Goal: Information Seeking & Learning: Learn about a topic

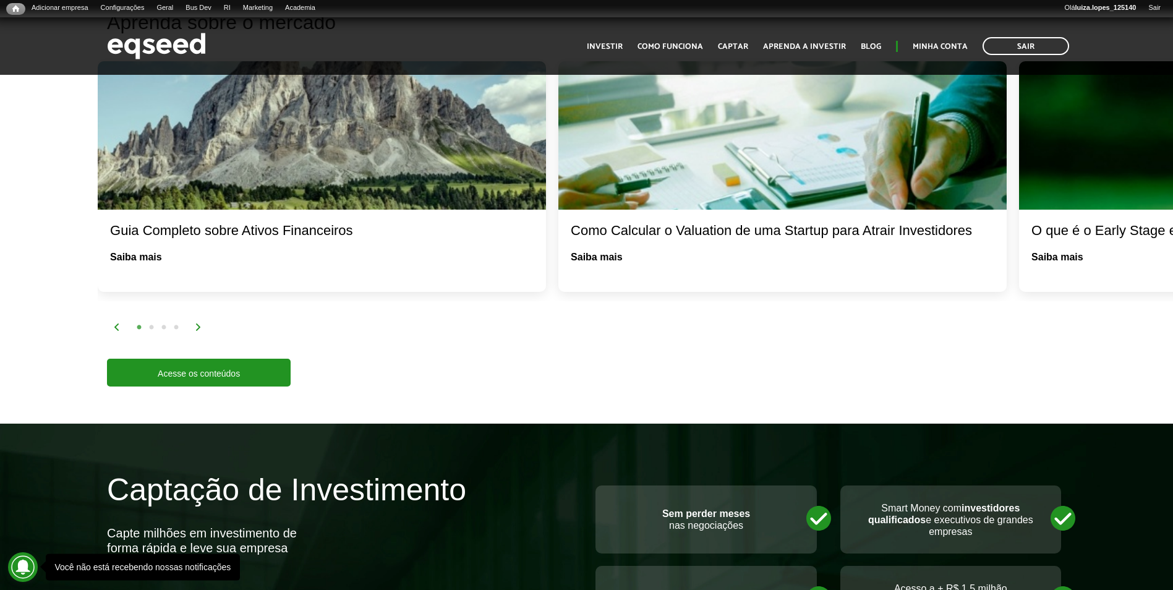
scroll to position [1855, 0]
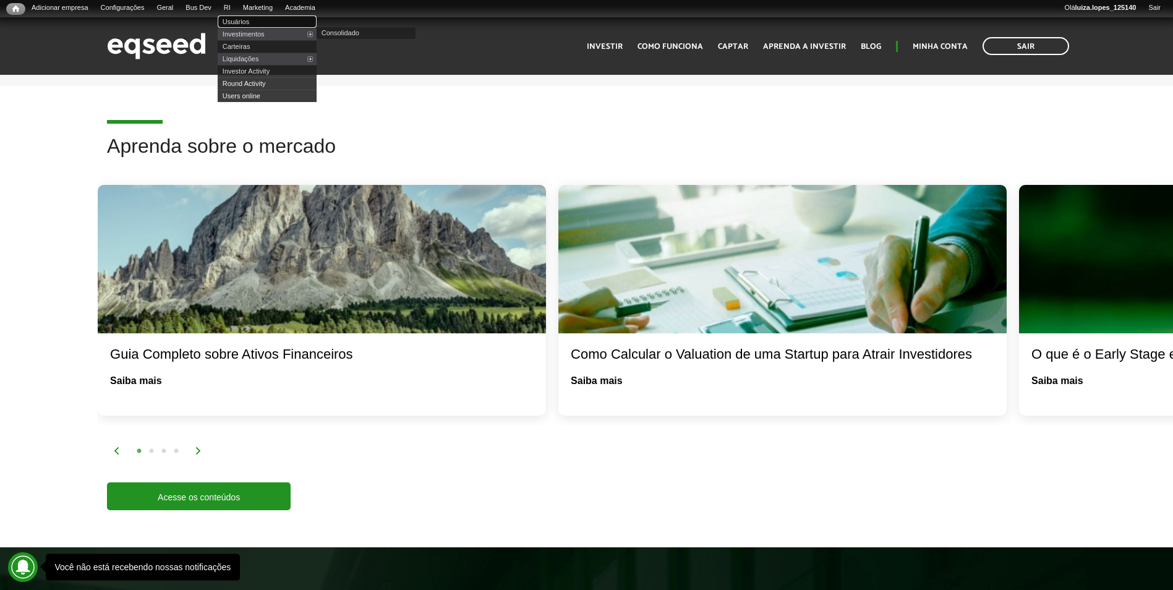
click at [257, 22] on link "Usuários" at bounding box center [267, 21] width 99 height 12
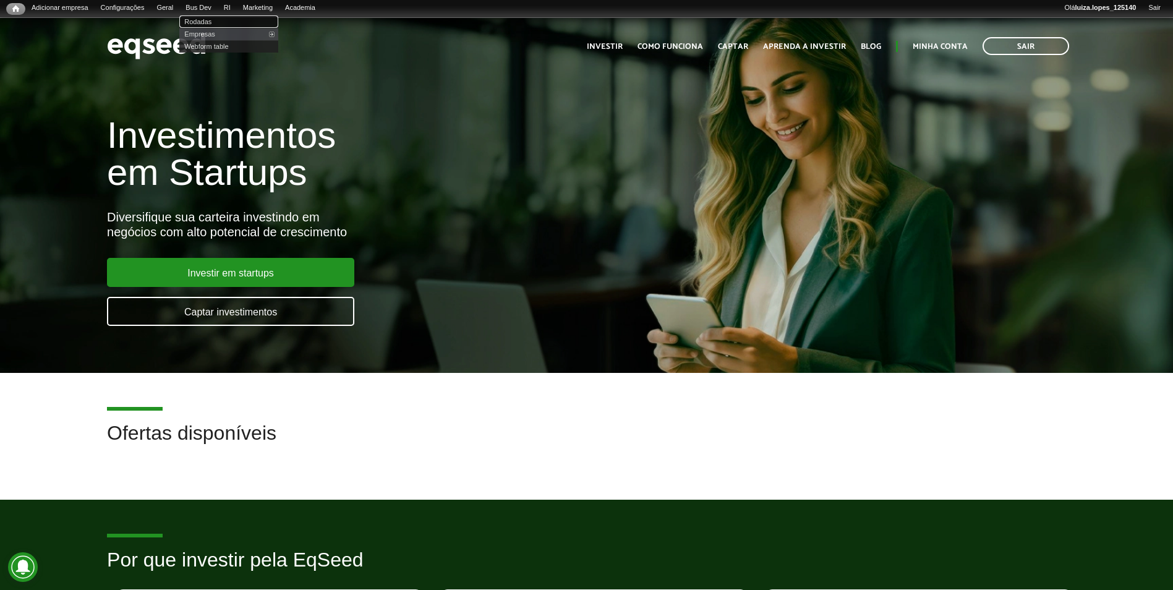
click at [218, 15] on link "Rodadas" at bounding box center [228, 21] width 99 height 12
click at [598, 46] on link "Investir" at bounding box center [605, 47] width 36 height 8
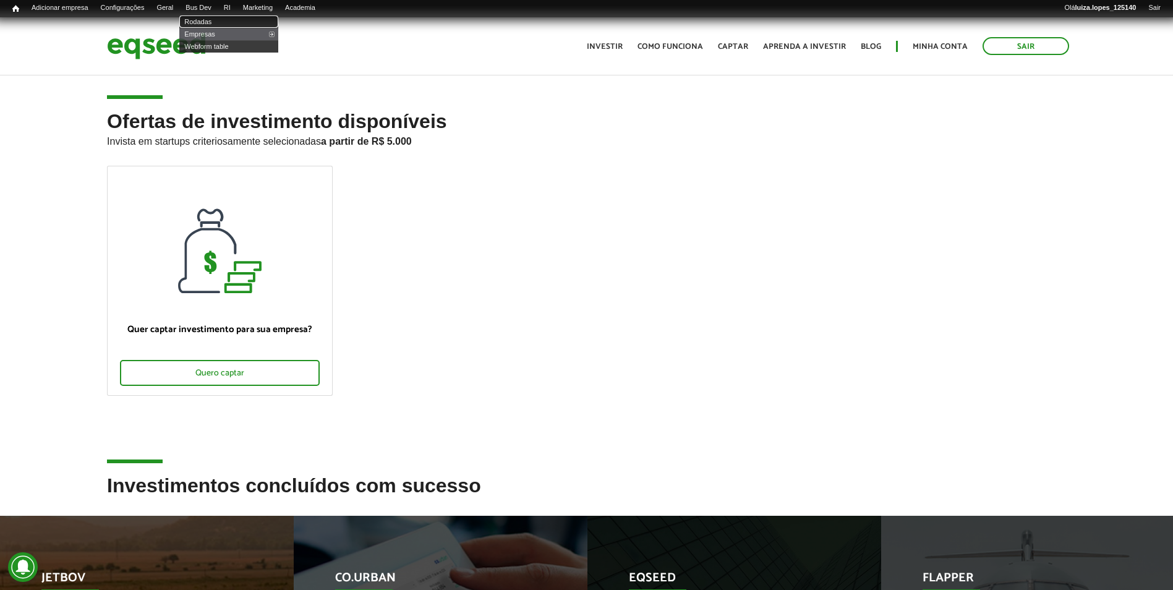
click at [223, 17] on link "Rodadas" at bounding box center [228, 21] width 99 height 12
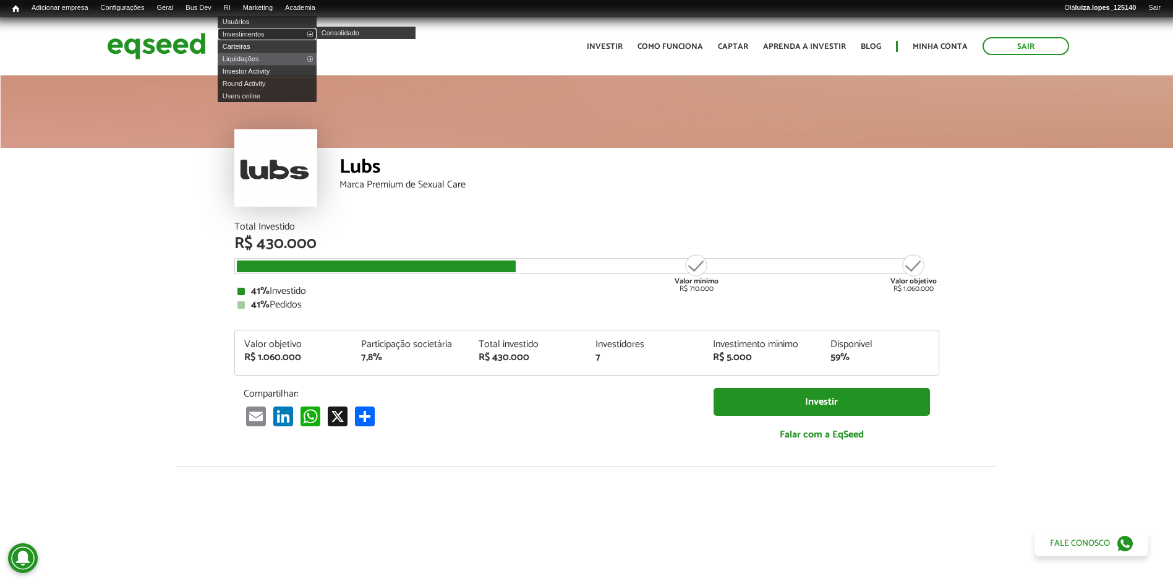
click at [256, 36] on link "Investimentos" at bounding box center [267, 34] width 99 height 12
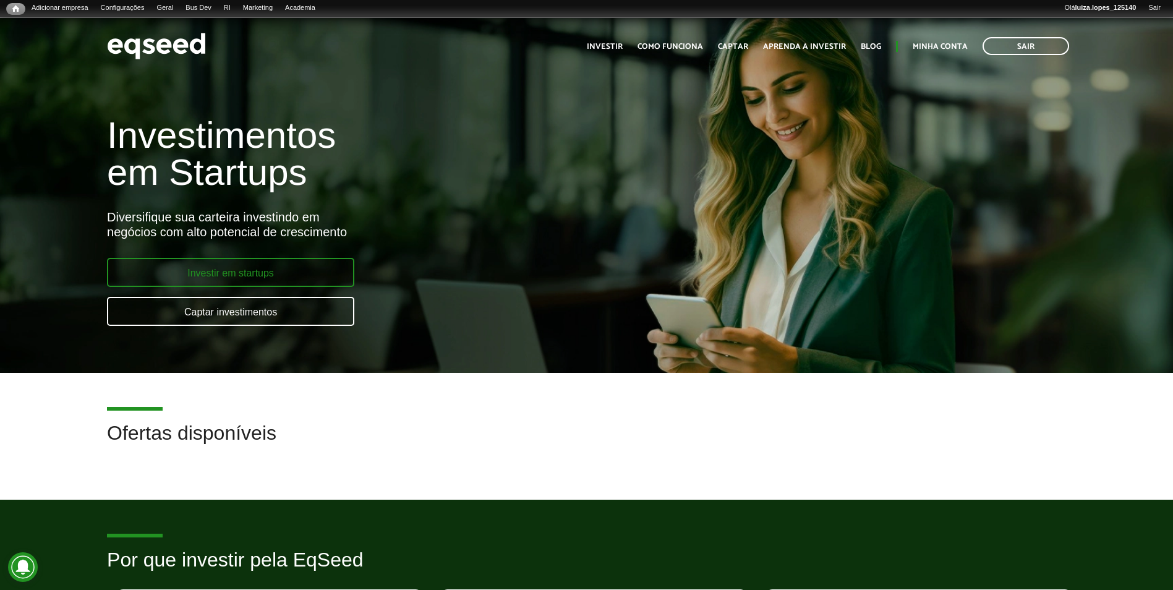
click at [287, 274] on link "Investir em startups" at bounding box center [230, 272] width 247 height 29
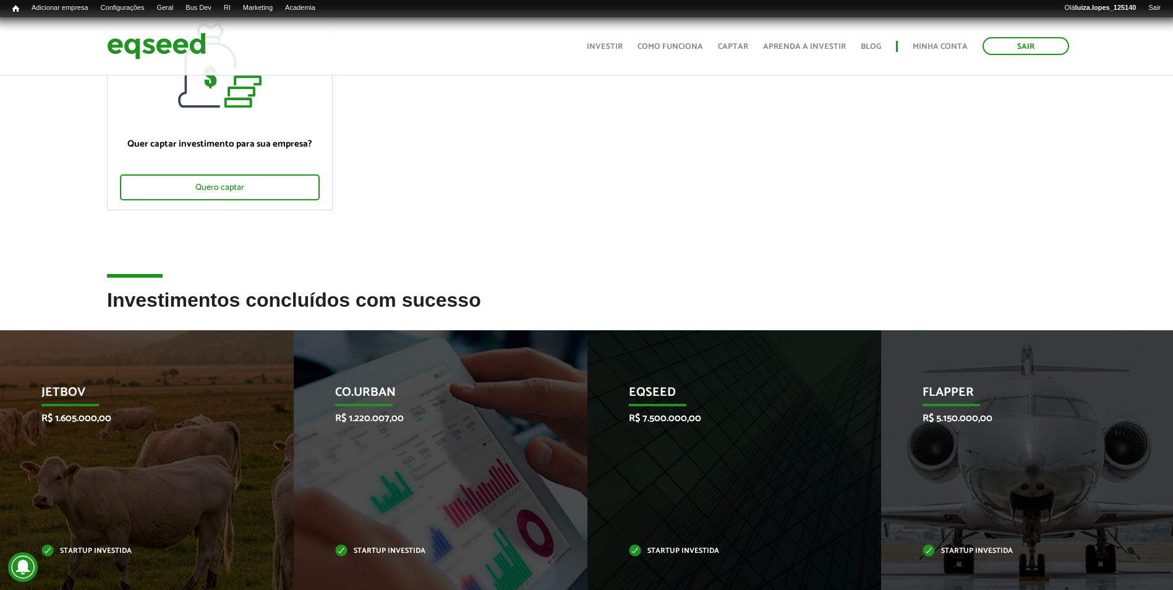
scroll to position [247, 0]
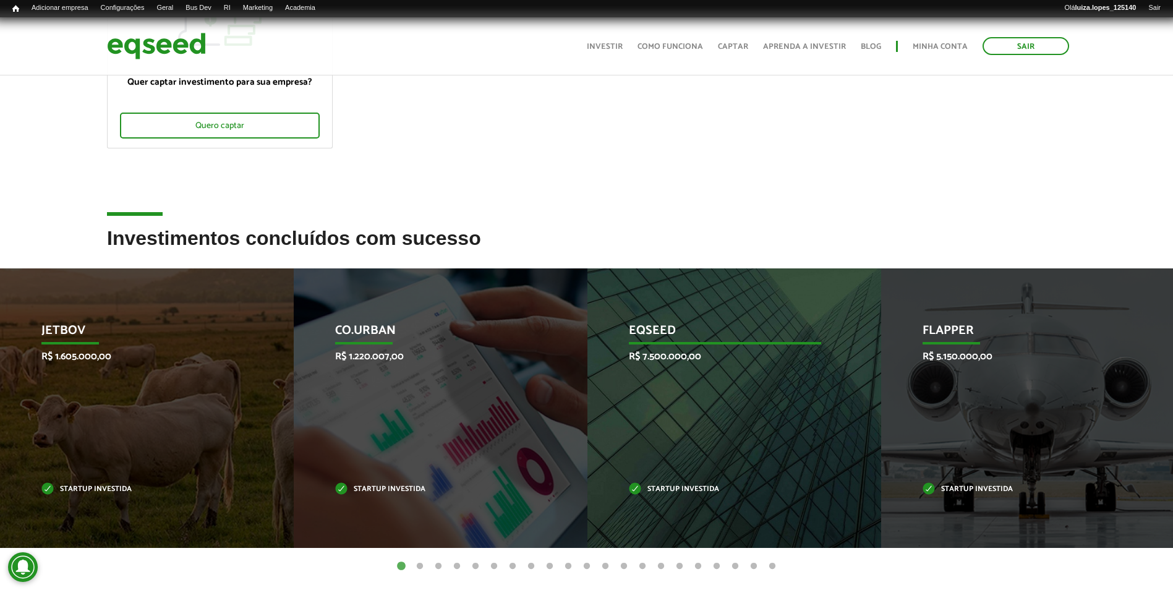
click at [661, 327] on p "EqSeed" at bounding box center [725, 333] width 193 height 21
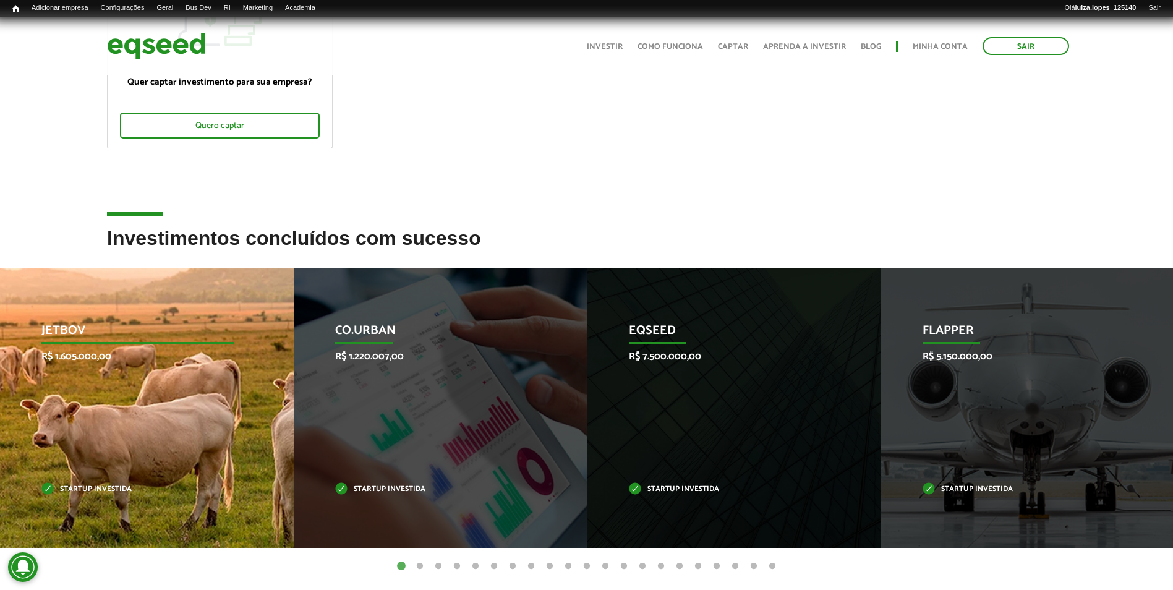
click at [95, 372] on div "JetBov R$ 1.605.000,00 Startup investida" at bounding box center [137, 408] width 275 height 280
click at [84, 351] on p "R$ 1.605.000,00" at bounding box center [137, 357] width 193 height 12
click at [51, 455] on div "JetBov R$ 1.605.000,00 Startup investida" at bounding box center [137, 408] width 275 height 280
click at [41, 481] on div "JetBov R$ 1.605.000,00 Startup investida" at bounding box center [137, 408] width 275 height 280
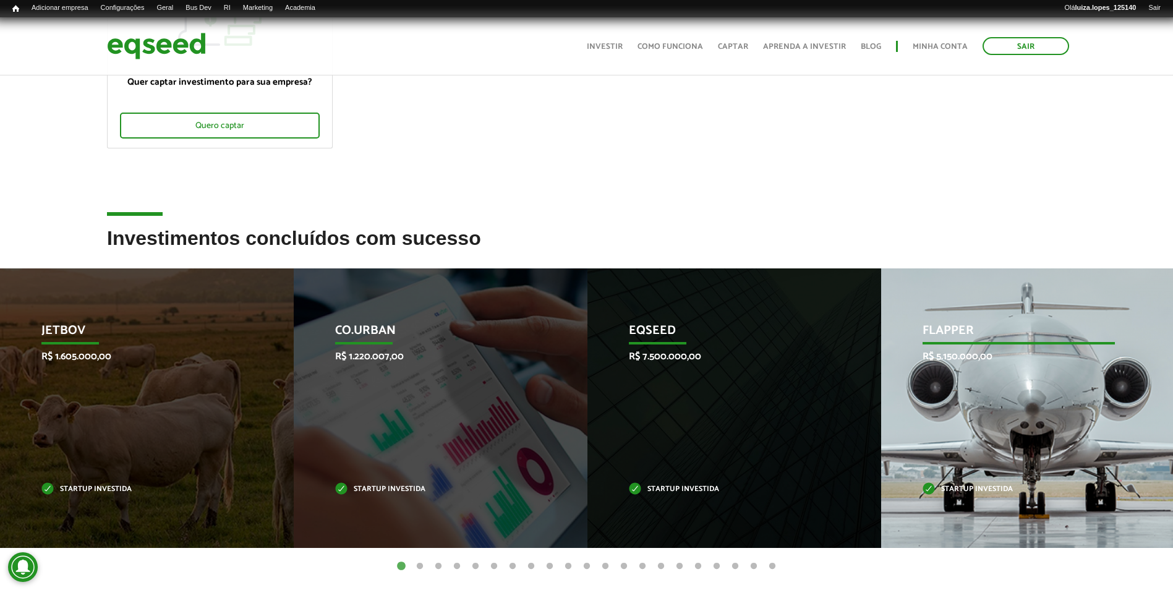
click at [933, 380] on div "Flapper R$ 5.150.000,00 Startup investida" at bounding box center [1018, 408] width 275 height 280
click at [949, 351] on p "R$ 5.150.000,00" at bounding box center [1019, 357] width 193 height 12
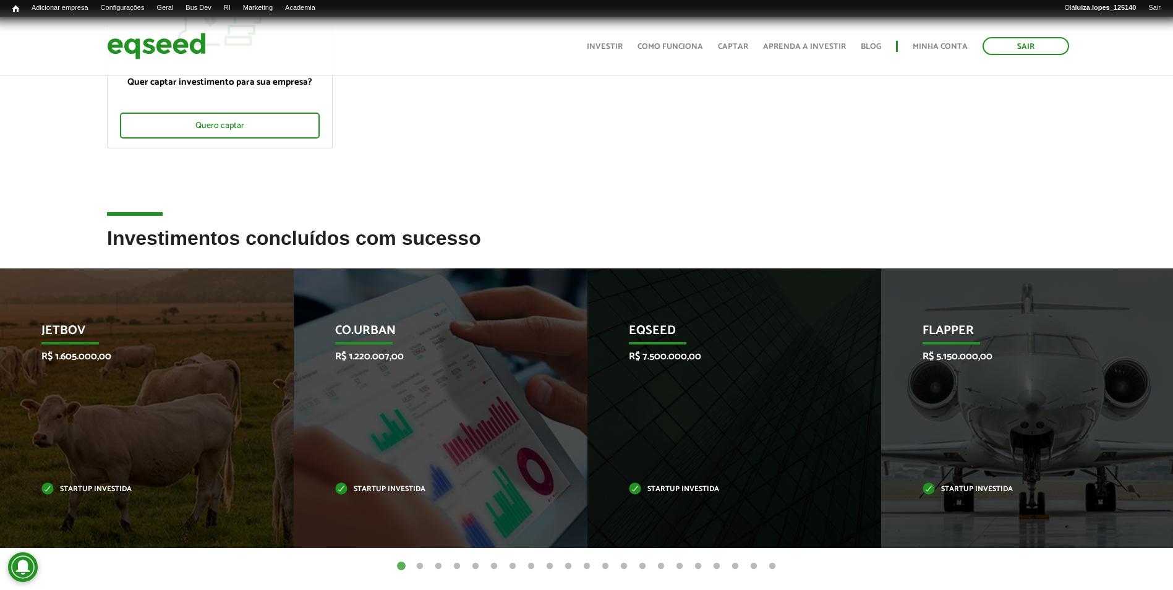
click at [420, 569] on button "2" at bounding box center [420, 566] width 12 height 12
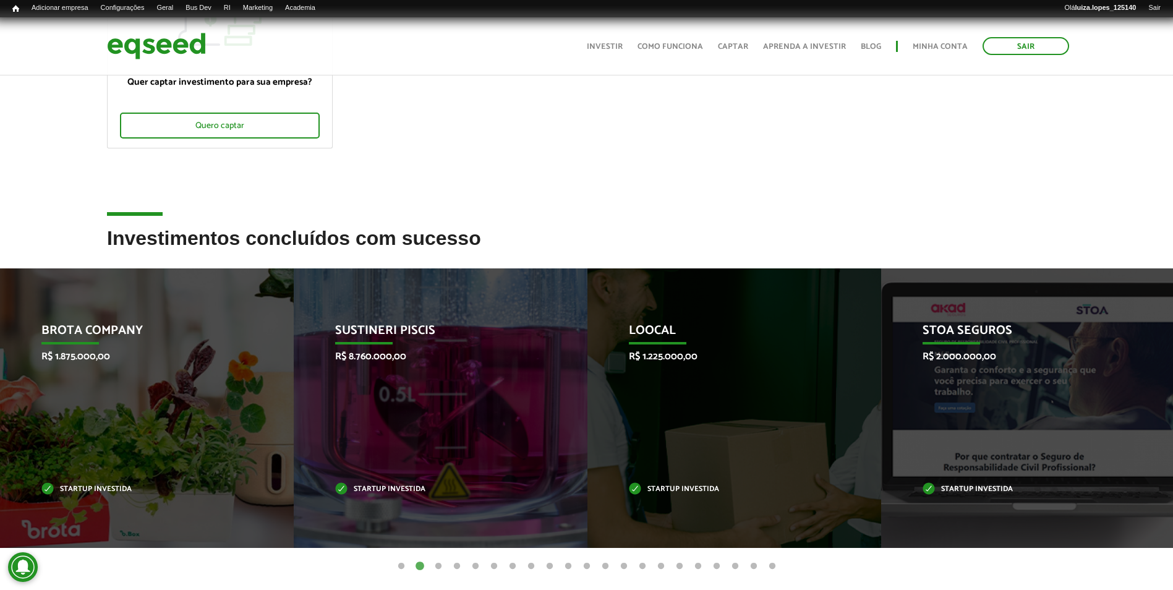
click at [439, 565] on button "3" at bounding box center [438, 566] width 12 height 12
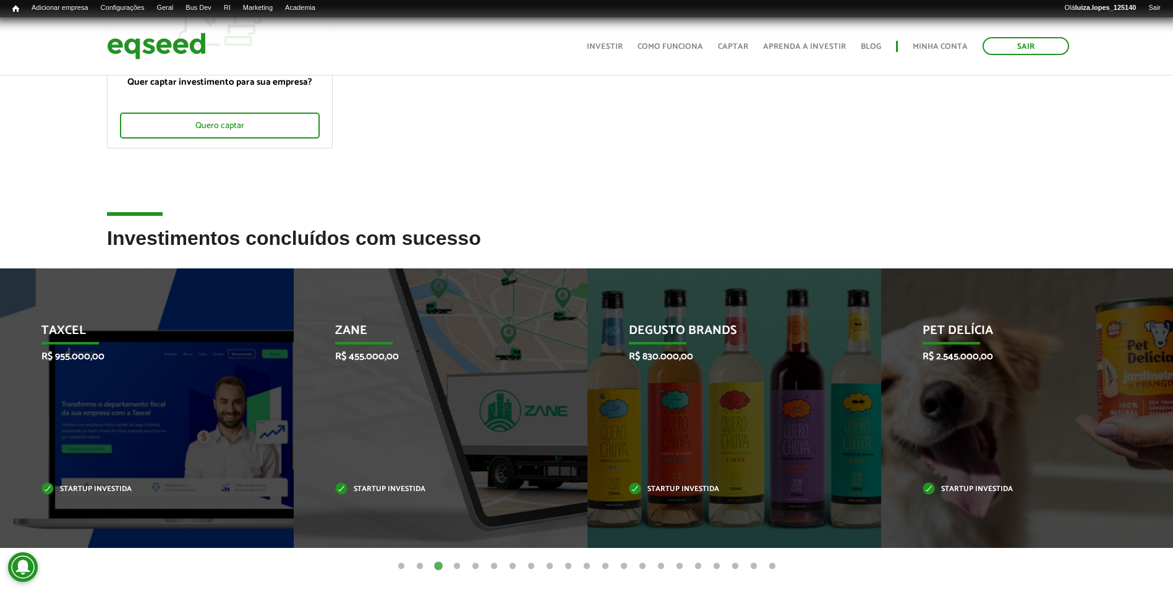
click at [458, 563] on button "4" at bounding box center [457, 566] width 12 height 12
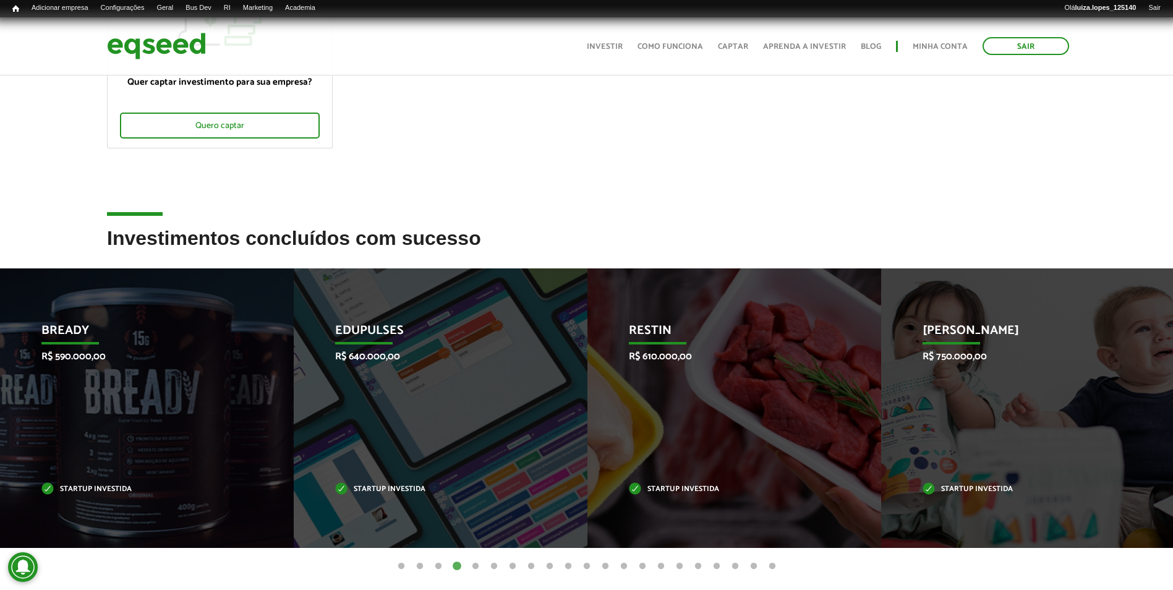
click at [470, 566] on button "5" at bounding box center [475, 566] width 12 height 12
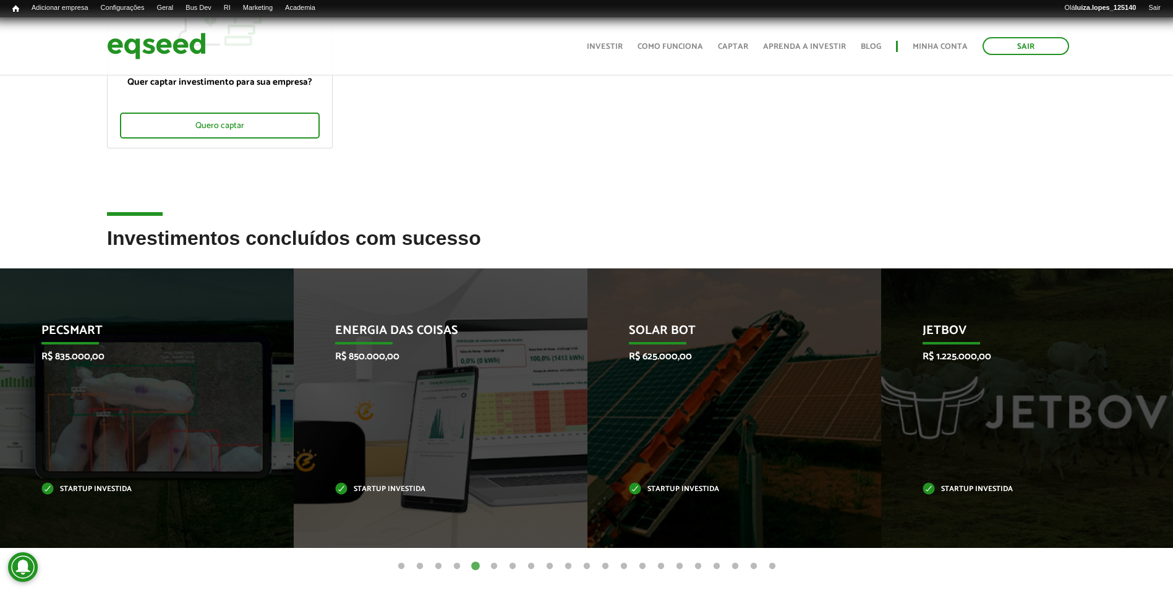
click at [492, 564] on button "6" at bounding box center [494, 566] width 12 height 12
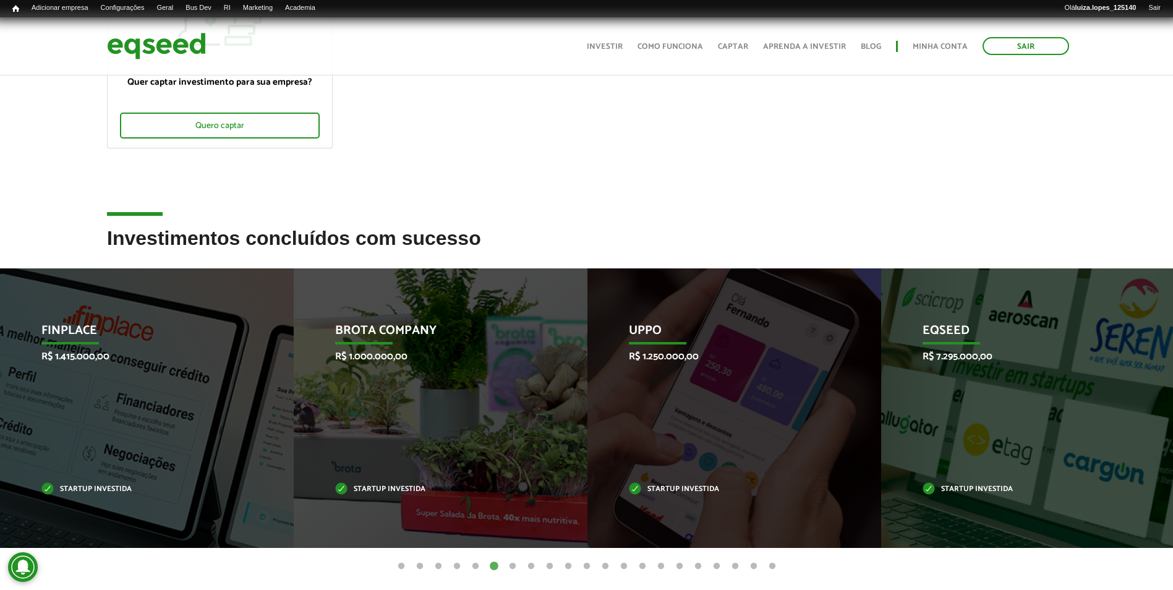
click at [511, 567] on button "7" at bounding box center [512, 566] width 12 height 12
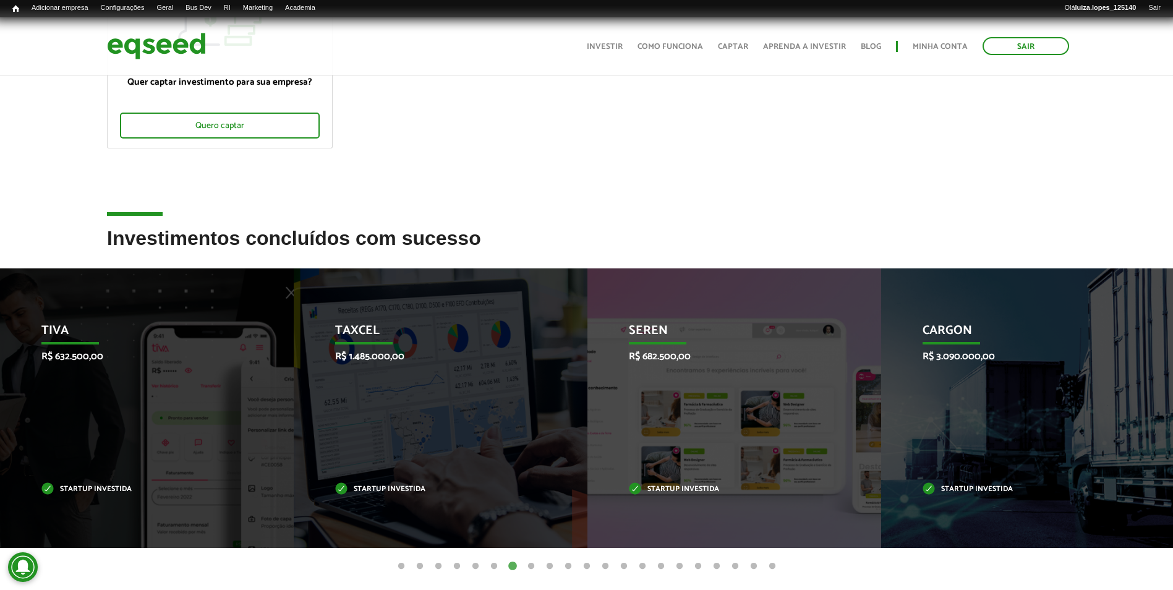
click at [529, 566] on button "8" at bounding box center [531, 566] width 12 height 12
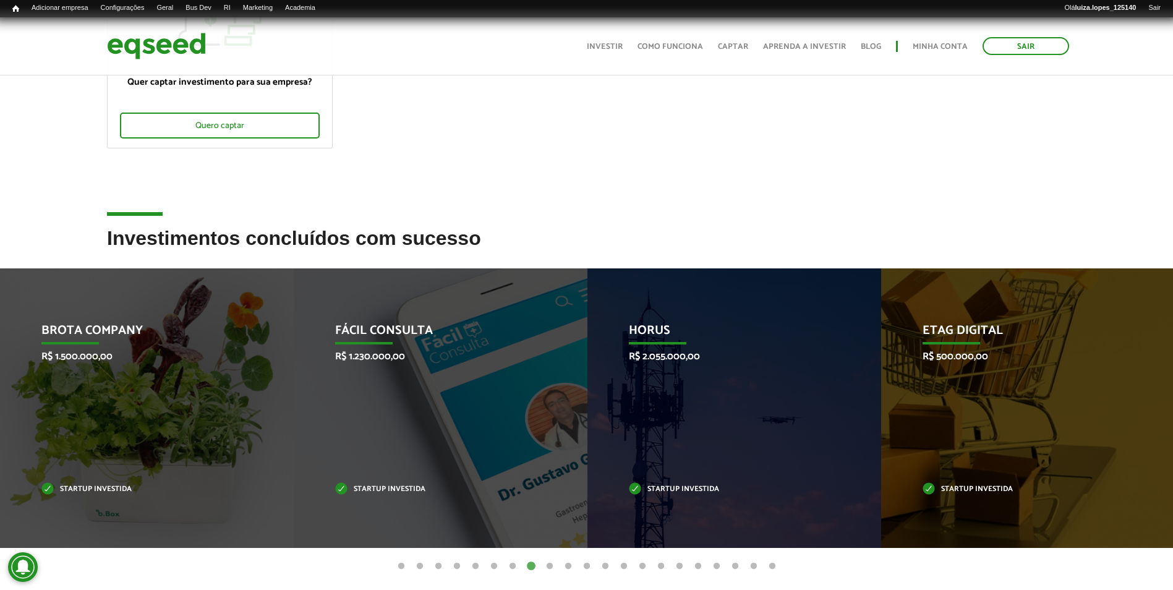
click at [547, 567] on button "9" at bounding box center [550, 566] width 12 height 12
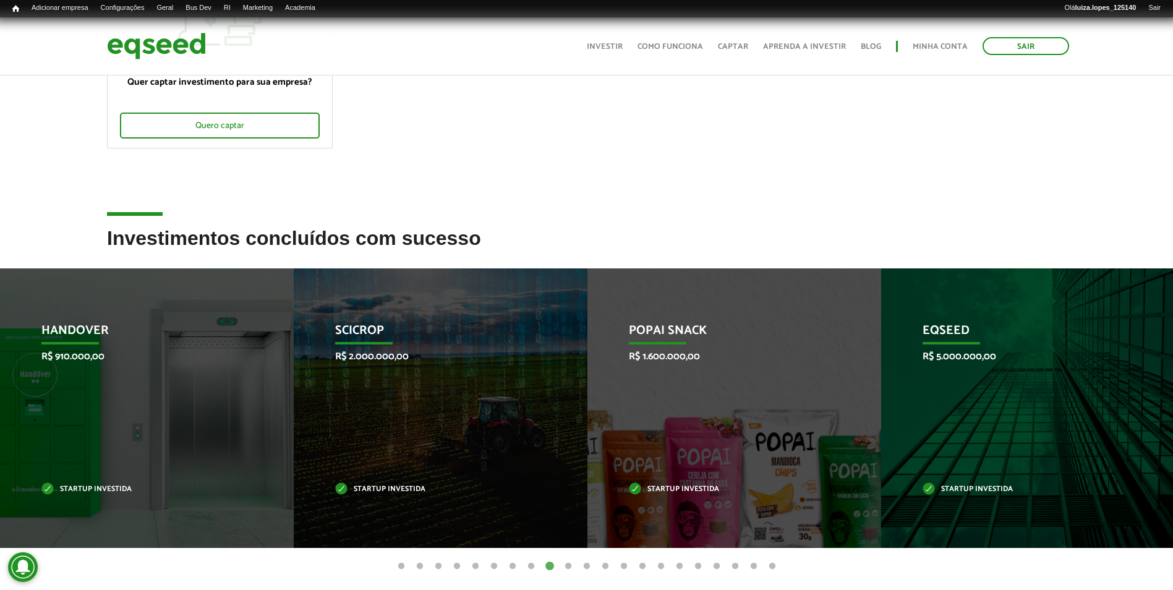
click at [570, 563] on button "10" at bounding box center [568, 566] width 12 height 12
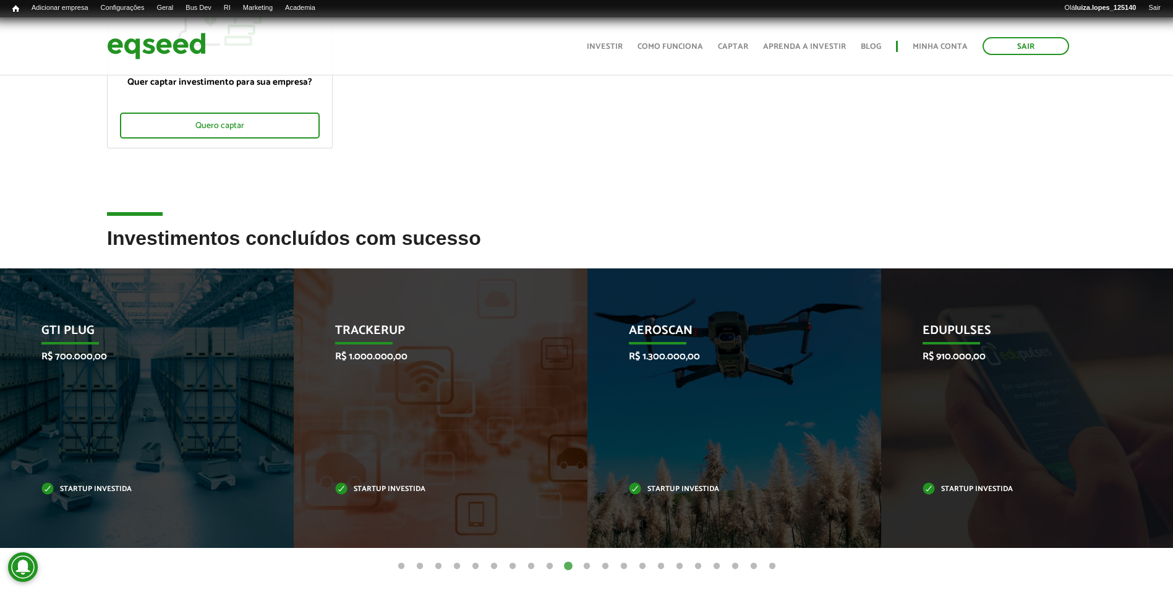
click at [589, 567] on button "11" at bounding box center [587, 566] width 12 height 12
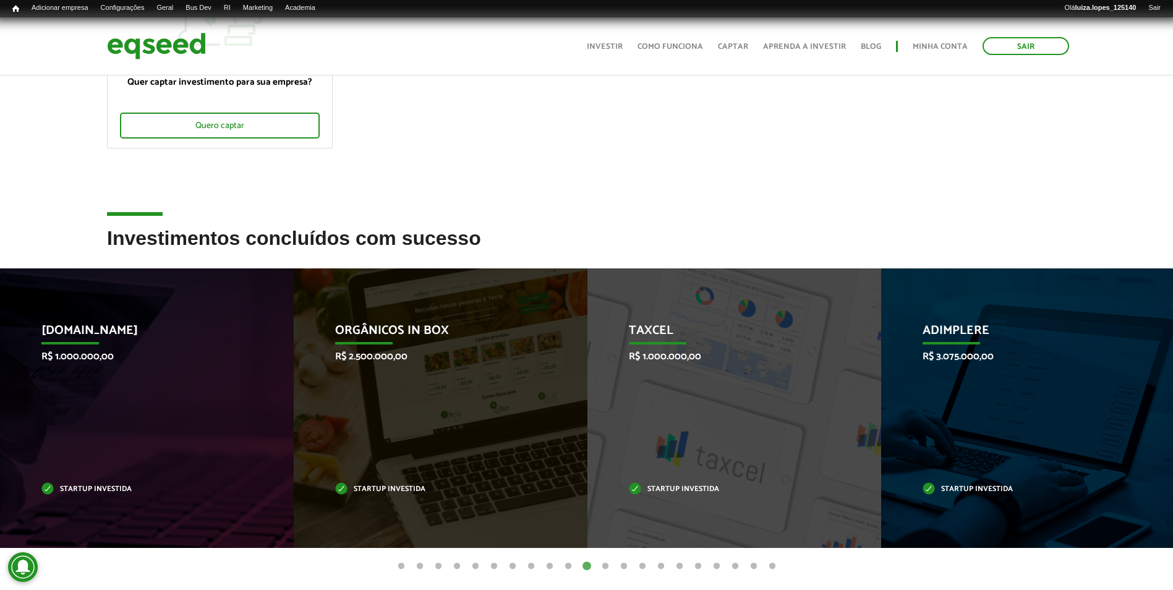
click at [607, 567] on button "12" at bounding box center [605, 566] width 12 height 12
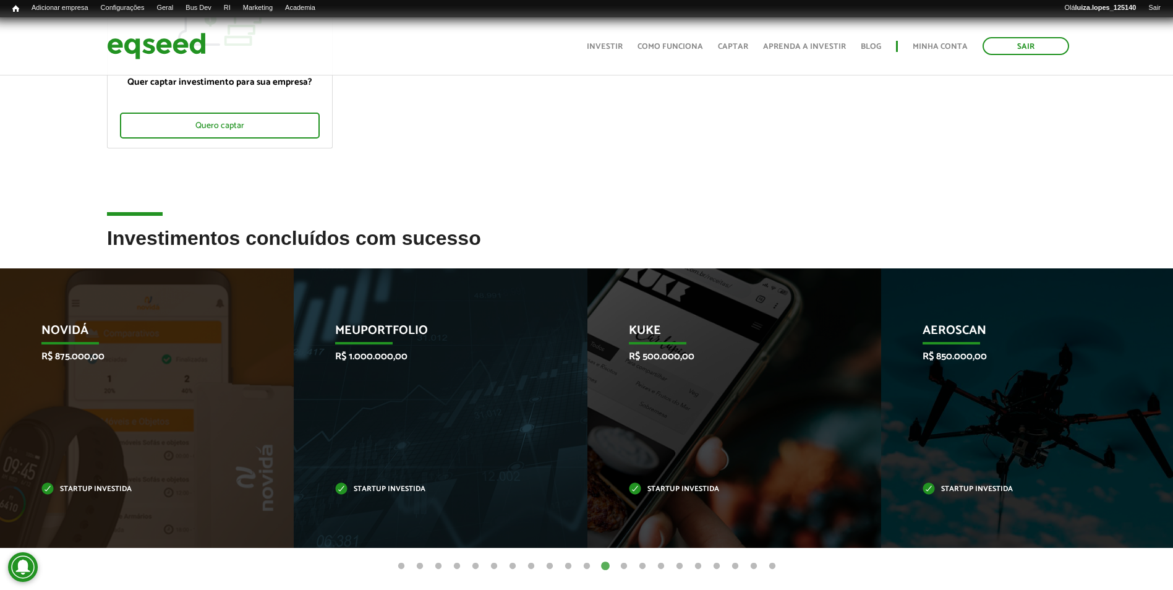
click at [622, 567] on button "13" at bounding box center [624, 566] width 12 height 12
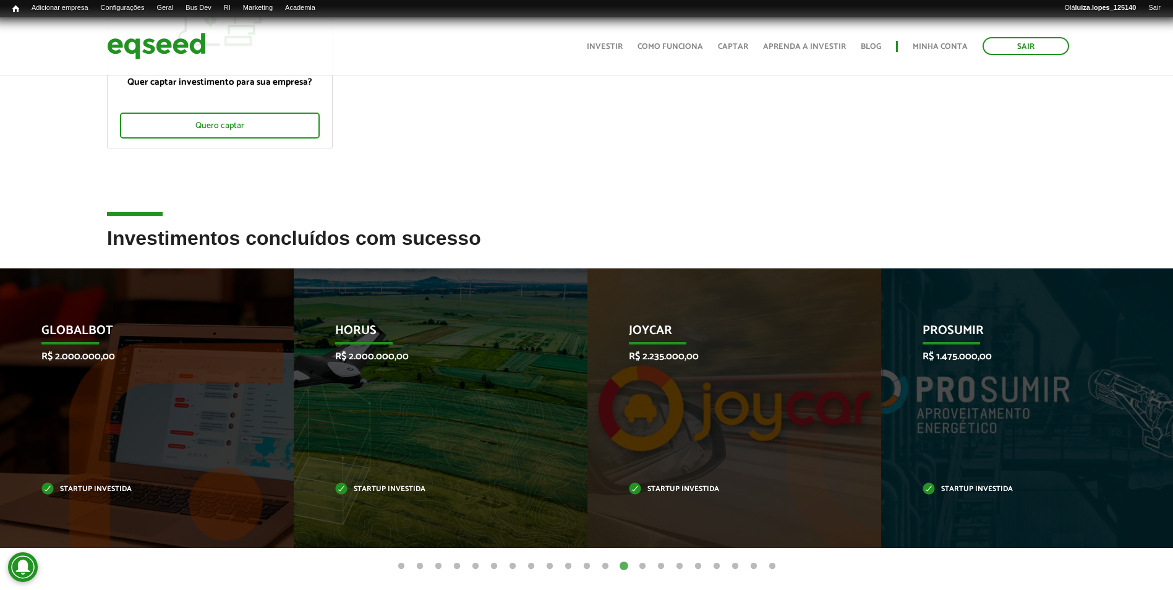
click at [640, 565] on button "14" at bounding box center [642, 566] width 12 height 12
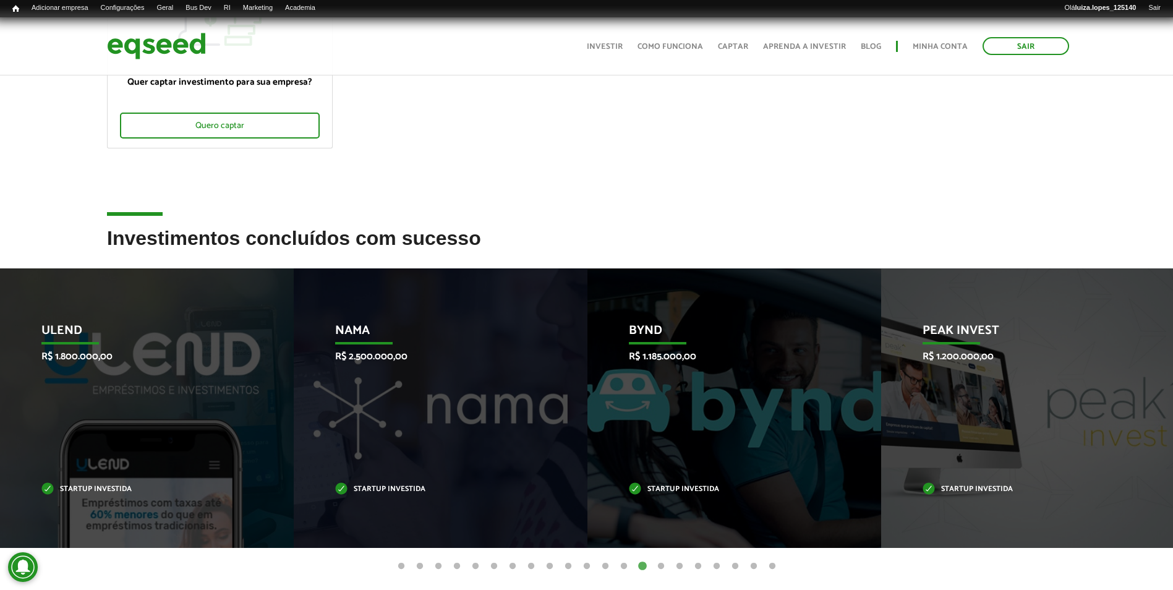
click at [623, 570] on button "13" at bounding box center [624, 566] width 12 height 12
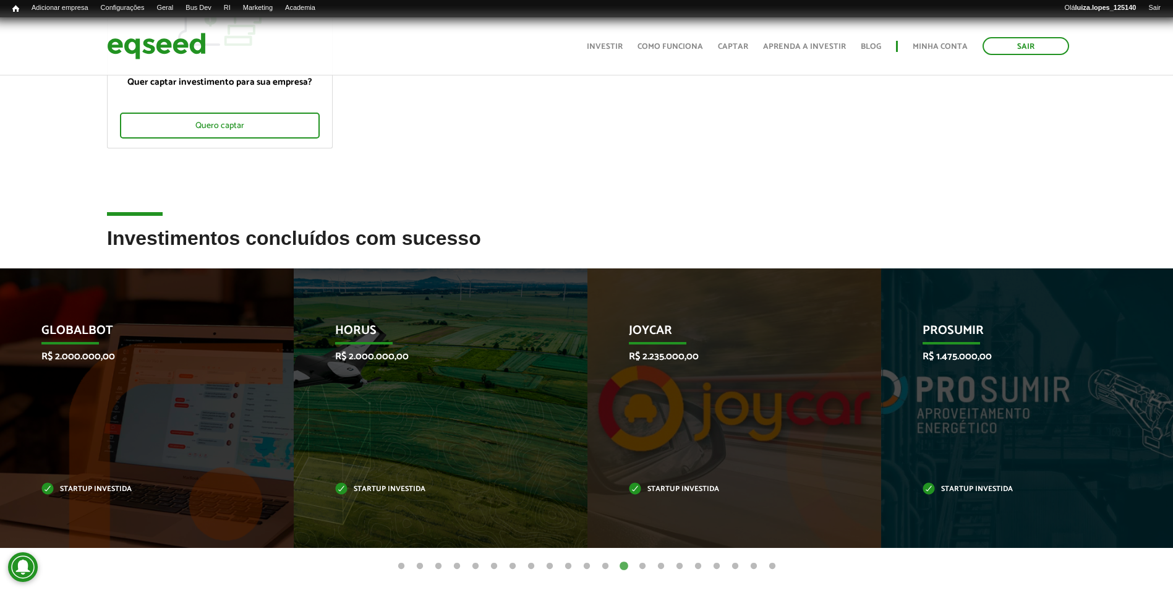
click at [645, 565] on button "14" at bounding box center [642, 566] width 12 height 12
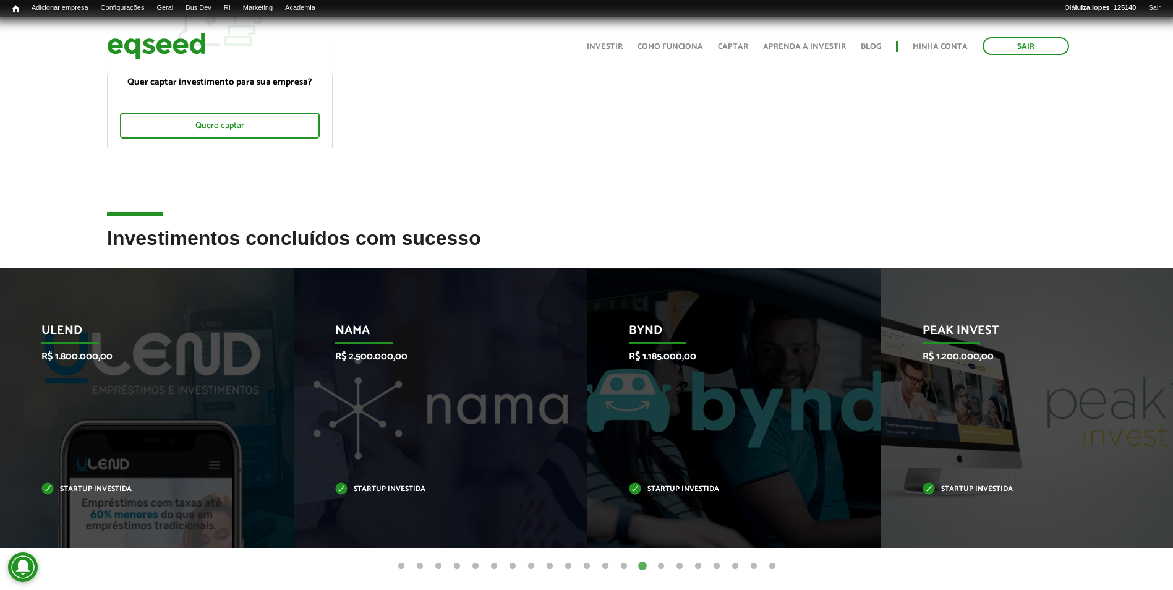
click at [663, 564] on button "15" at bounding box center [661, 566] width 12 height 12
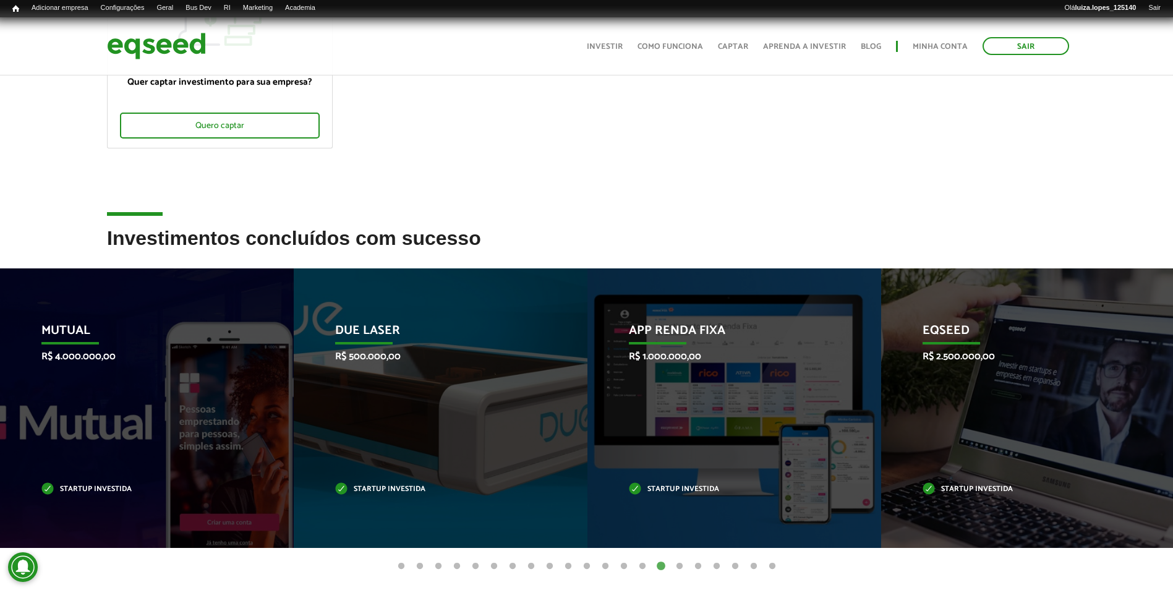
click at [679, 568] on button "16" at bounding box center [679, 566] width 12 height 12
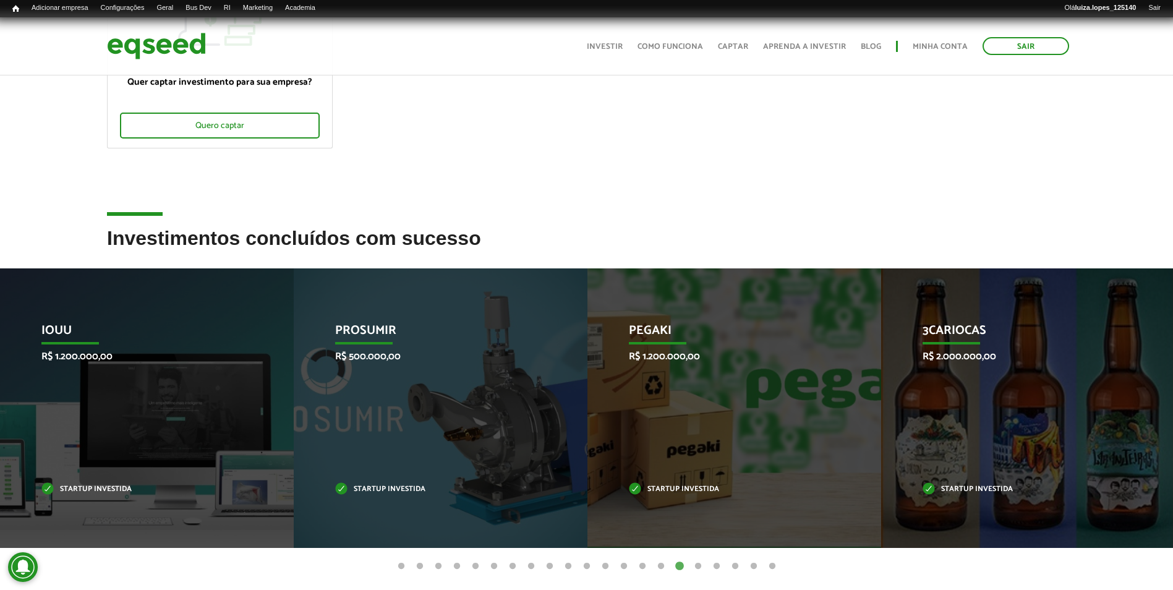
click at [701, 568] on button "17" at bounding box center [698, 566] width 12 height 12
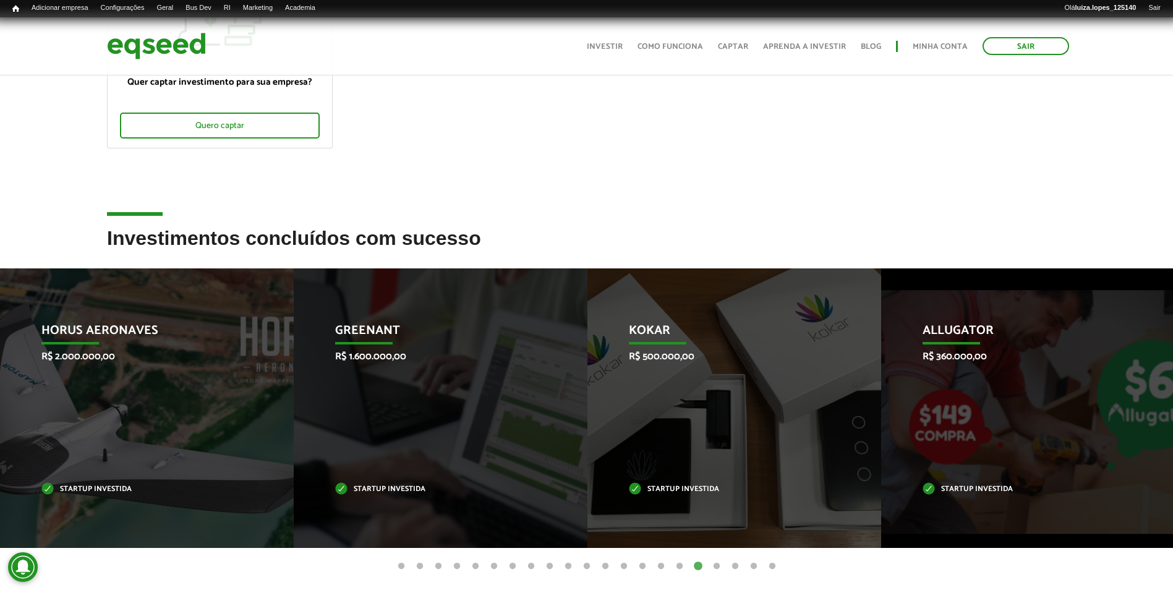
click at [720, 568] on button "18" at bounding box center [717, 566] width 12 height 12
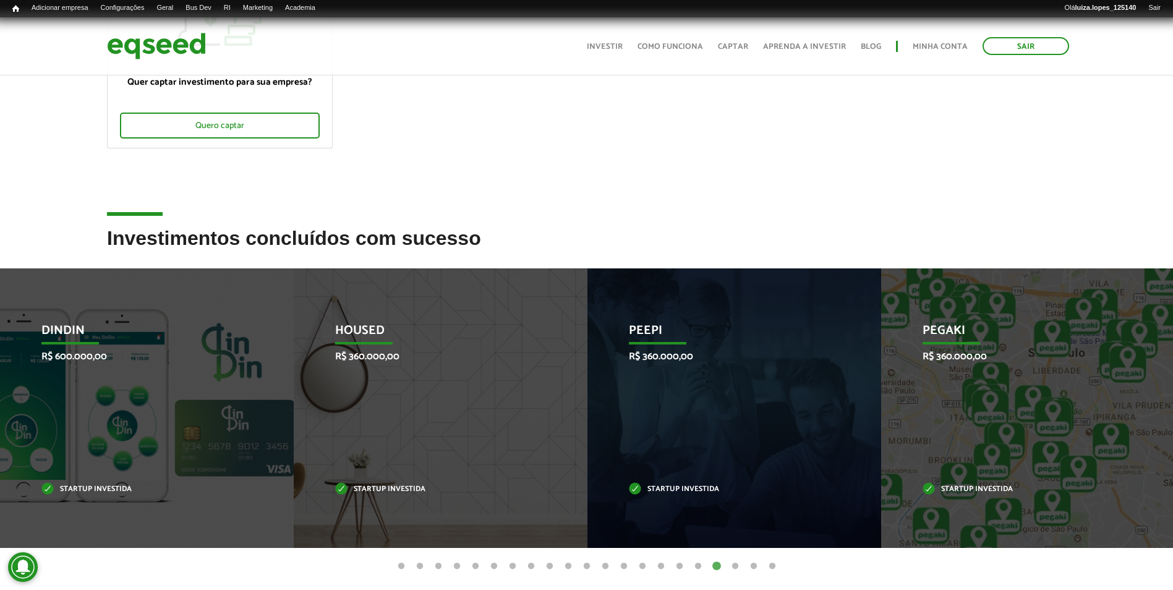
click at [733, 563] on button "19" at bounding box center [735, 566] width 12 height 12
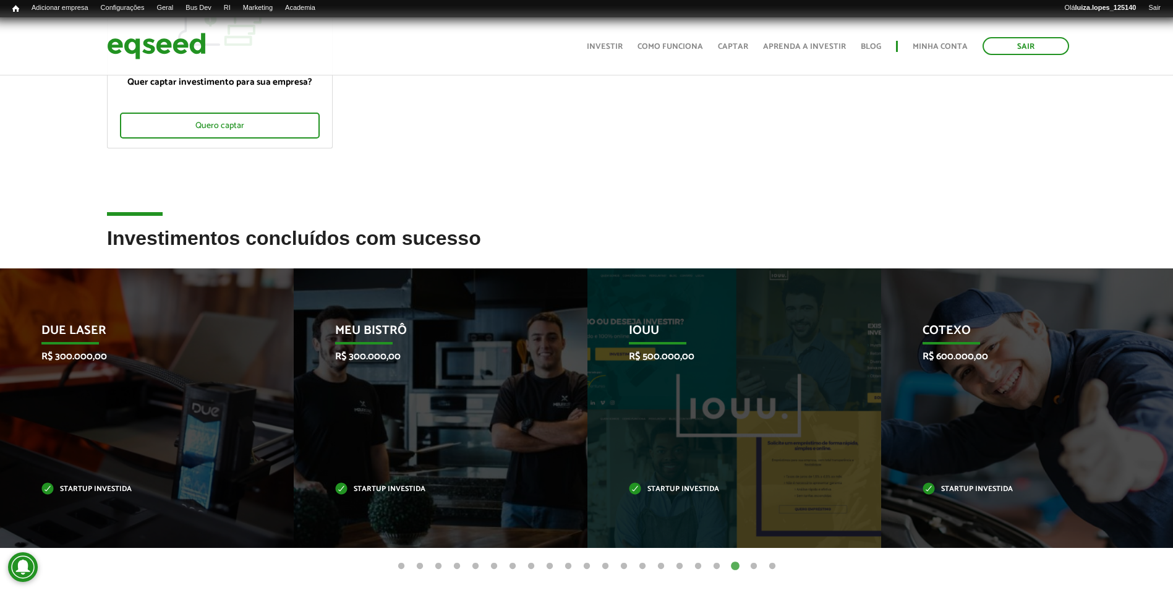
click at [754, 567] on button "20" at bounding box center [754, 566] width 12 height 12
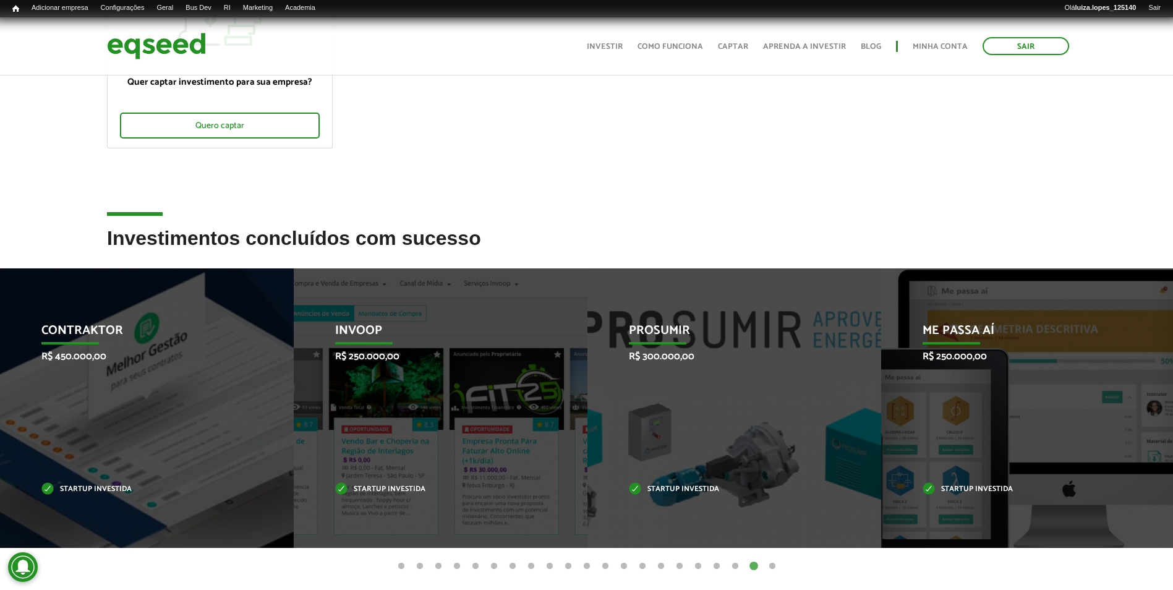
click at [771, 567] on button "21" at bounding box center [772, 566] width 12 height 12
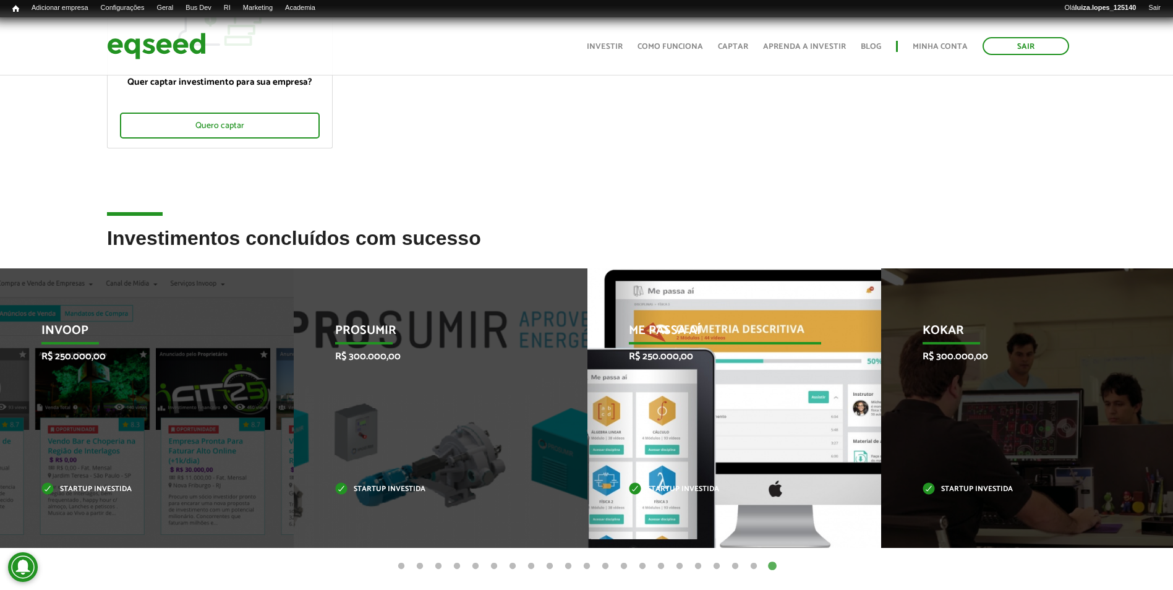
click at [630, 388] on div "Me Passa Aí R$ 250.000,00 Startup investida" at bounding box center [724, 408] width 275 height 280
click at [656, 351] on p "R$ 250.000,00" at bounding box center [725, 357] width 193 height 12
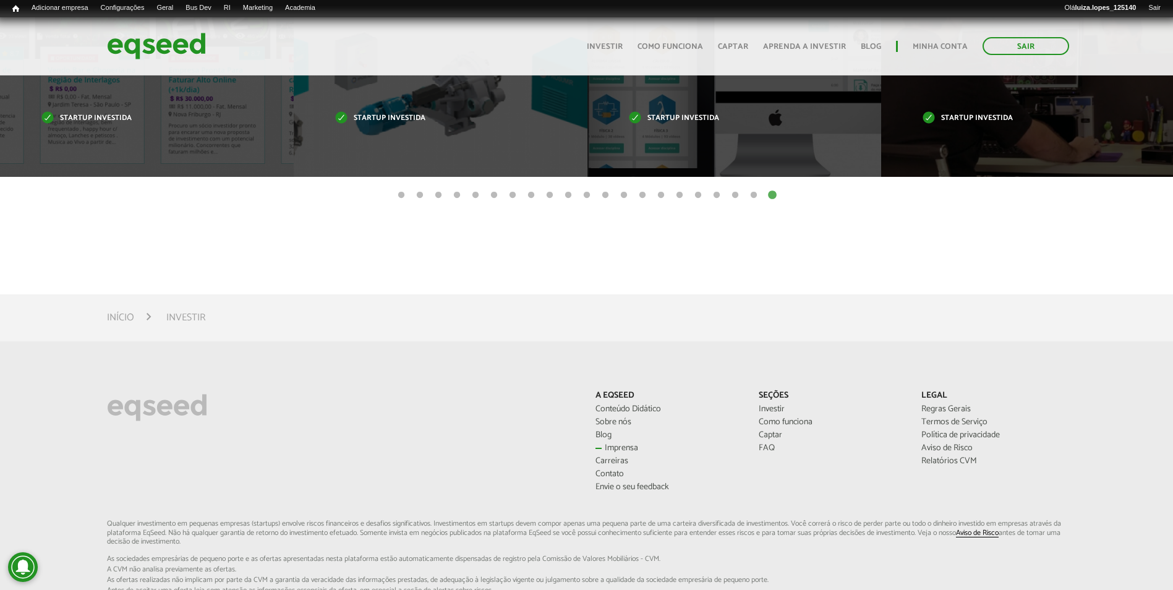
scroll to position [803, 0]
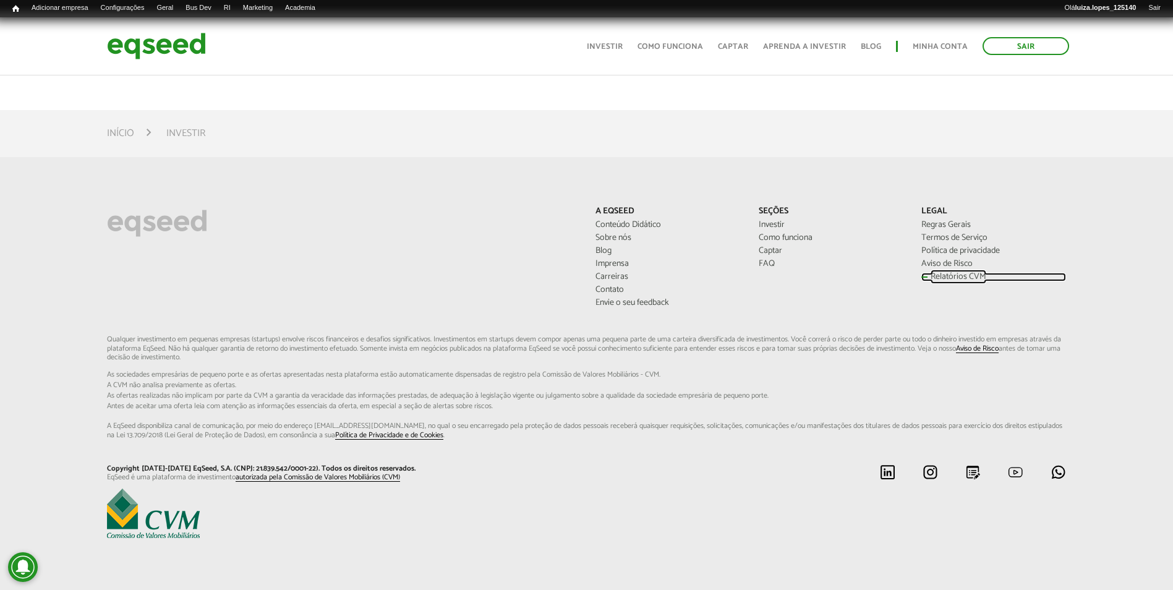
click at [949, 276] on link "Relatórios CVM" at bounding box center [993, 277] width 144 height 9
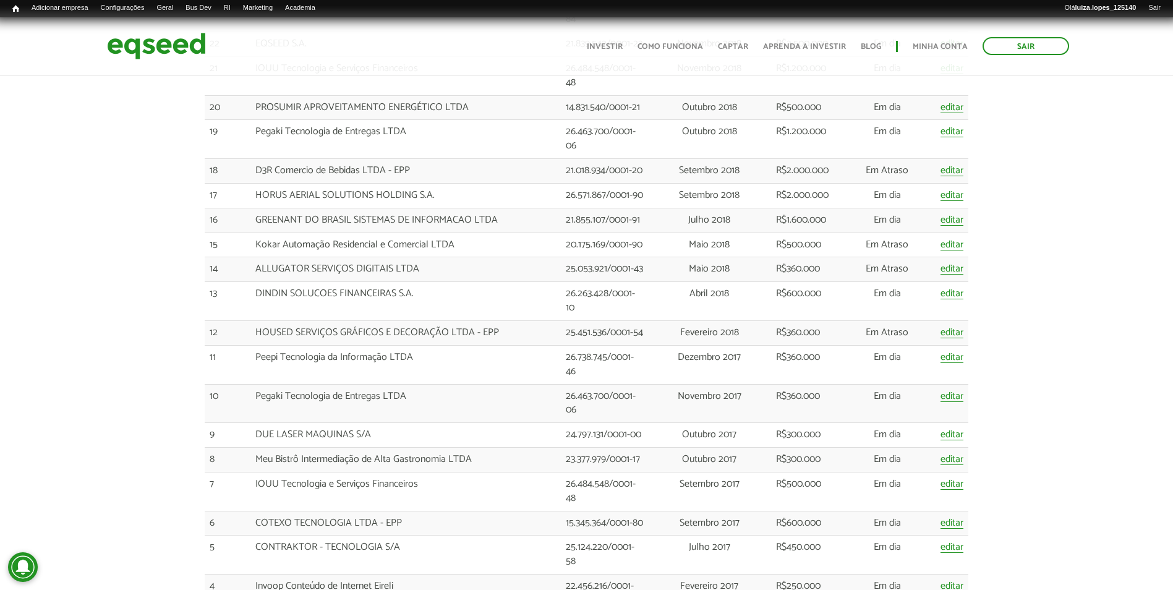
scroll to position [2412, 0]
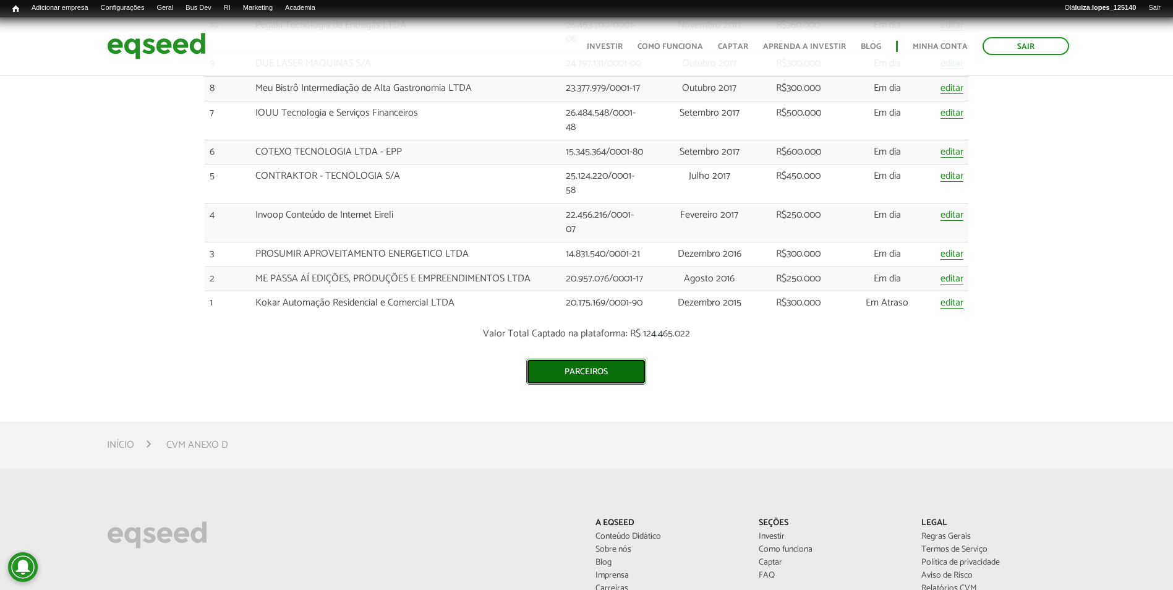
click at [584, 368] on link "Parceiros" at bounding box center [586, 372] width 120 height 26
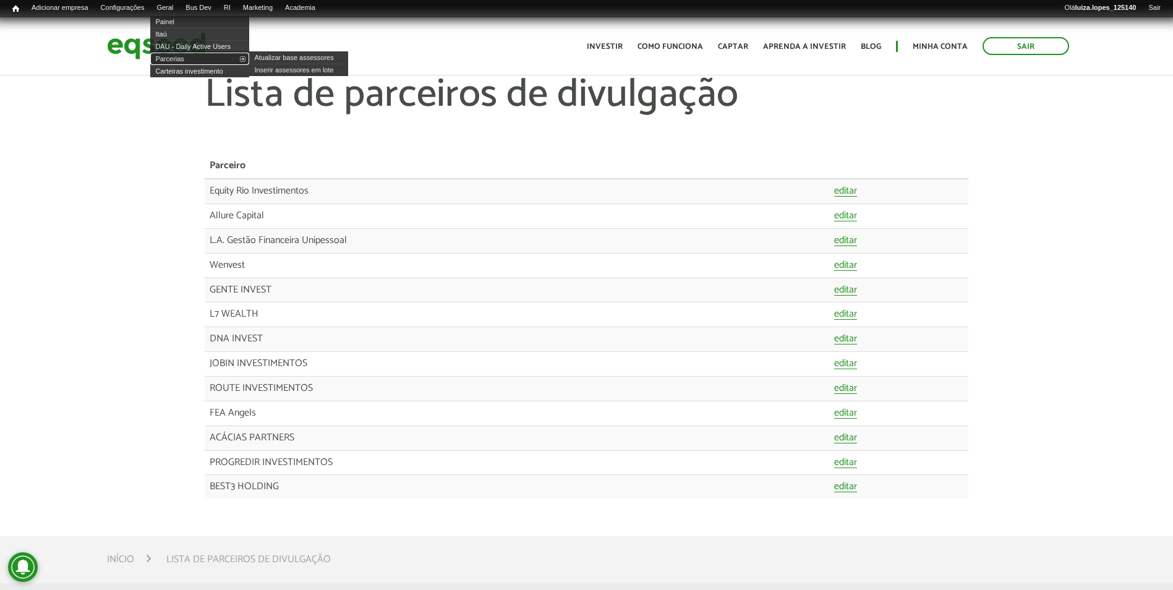
click at [205, 59] on link "Parcerias" at bounding box center [199, 59] width 99 height 12
